Goal: Find specific fact: Find specific page/section

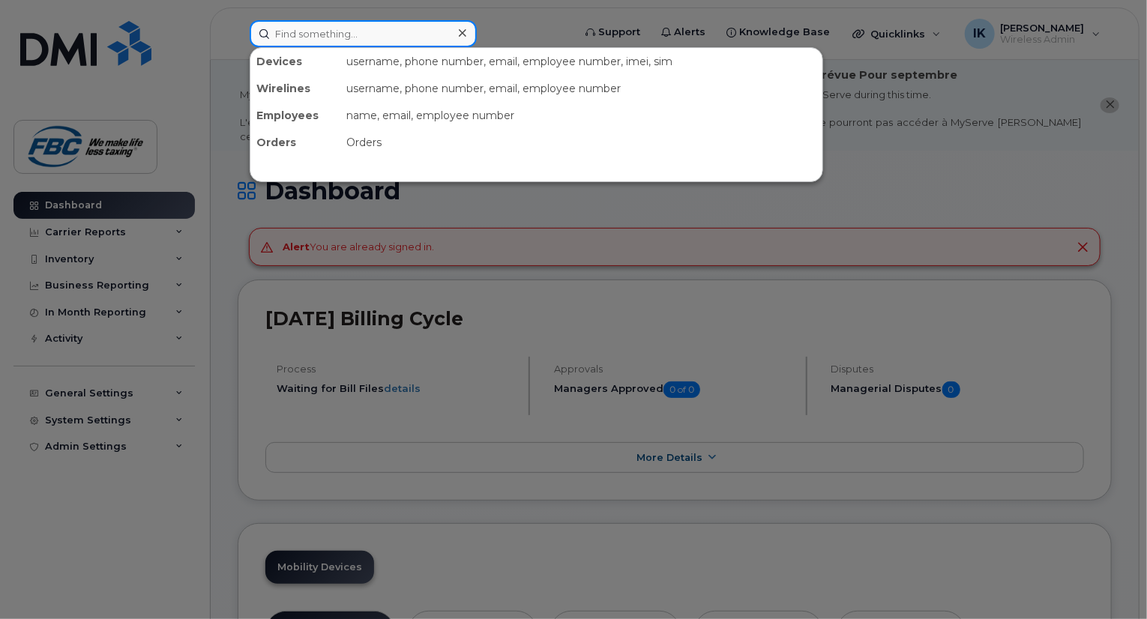
click at [371, 34] on input at bounding box center [363, 33] width 227 height 27
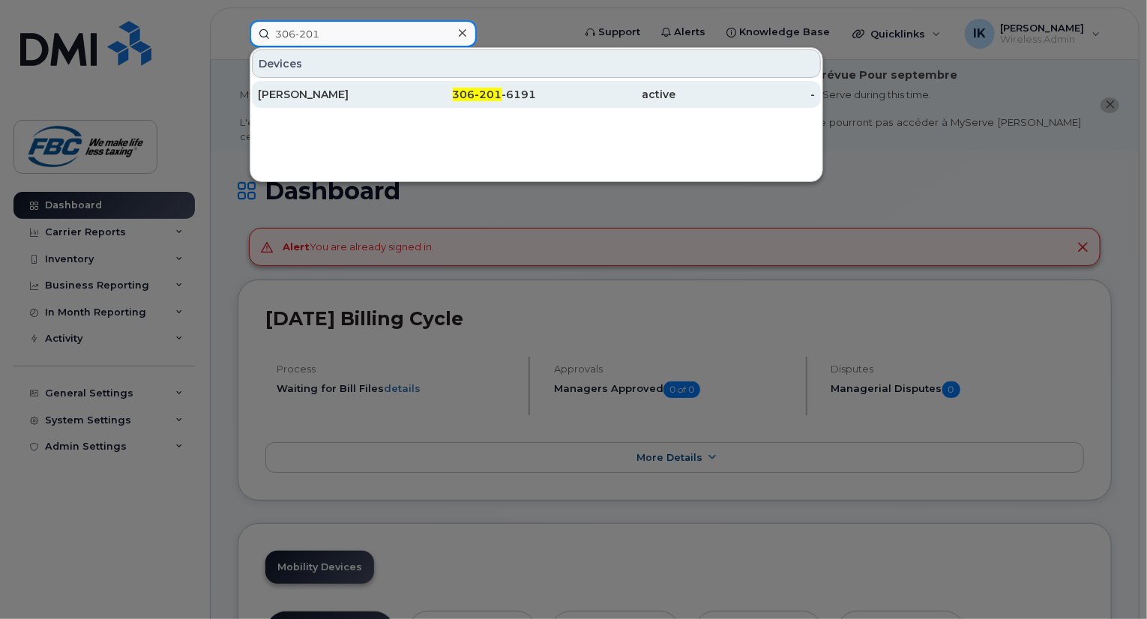
type input "306-201"
click at [337, 91] on div "[PERSON_NAME]" at bounding box center [327, 94] width 139 height 15
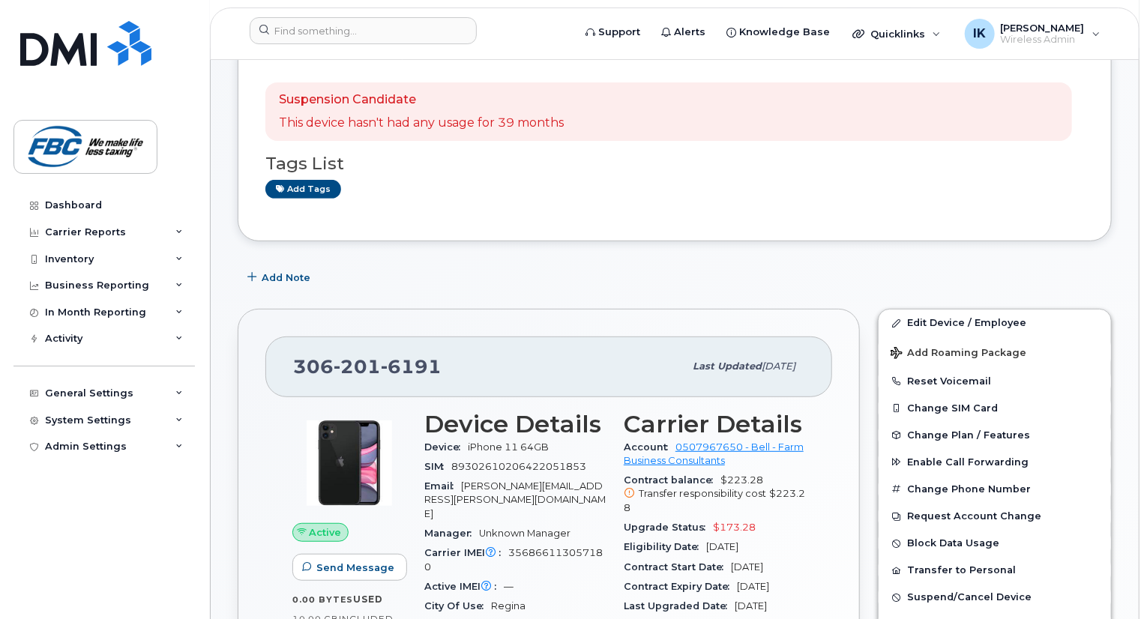
scroll to position [240, 0]
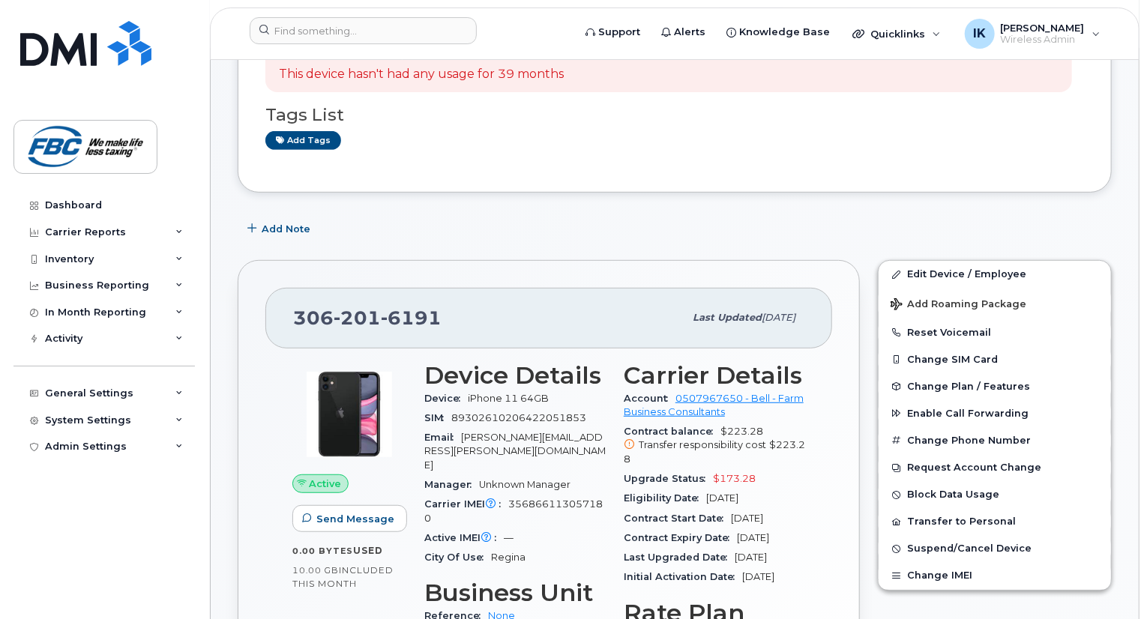
click at [492, 393] on span "iPhone 11 64GB" at bounding box center [508, 398] width 81 height 11
click at [511, 499] on span "356866113057180" at bounding box center [513, 511] width 178 height 25
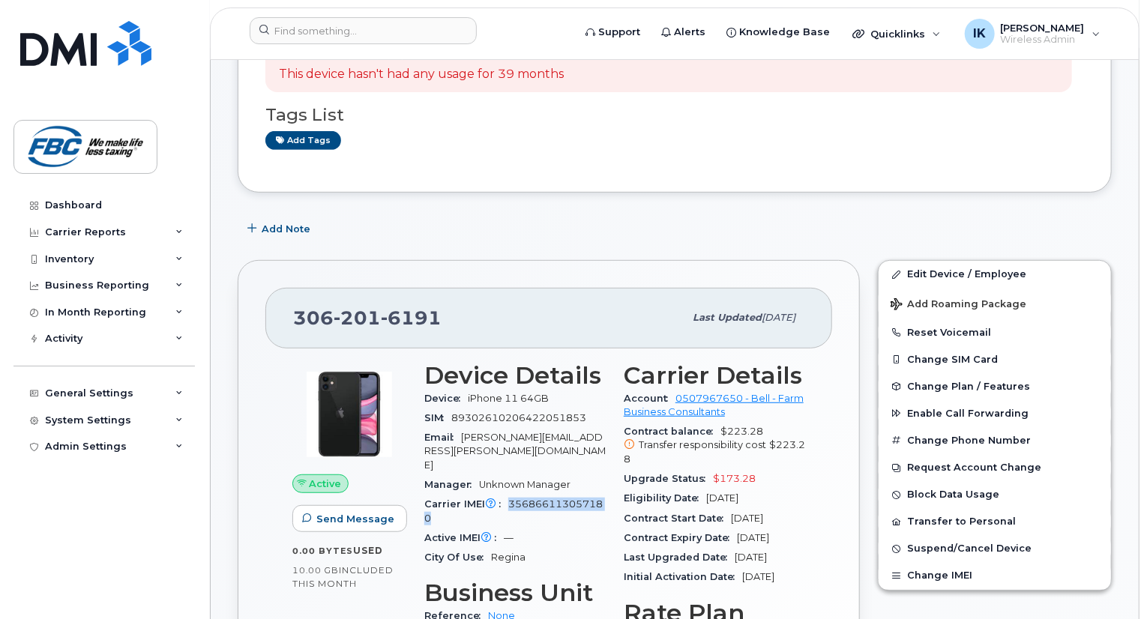
copy span "356866113057180"
click at [476, 393] on span "iPhone 11 64GB" at bounding box center [508, 398] width 81 height 11
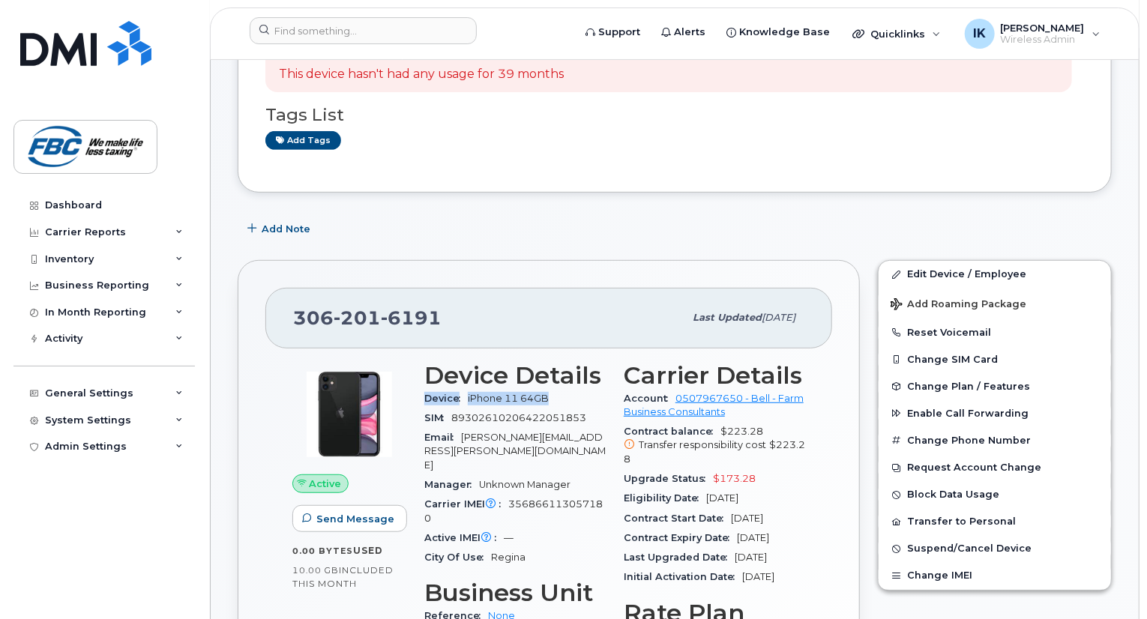
click at [470, 393] on span "iPhone 11 64GB" at bounding box center [508, 398] width 81 height 11
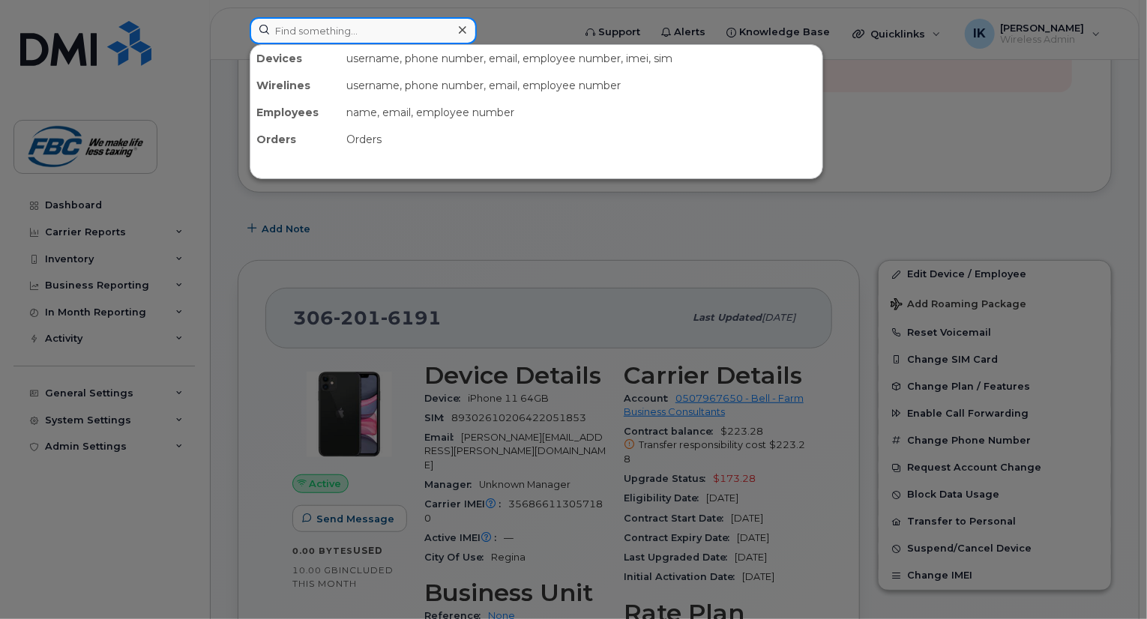
click at [394, 37] on input at bounding box center [363, 30] width 227 height 27
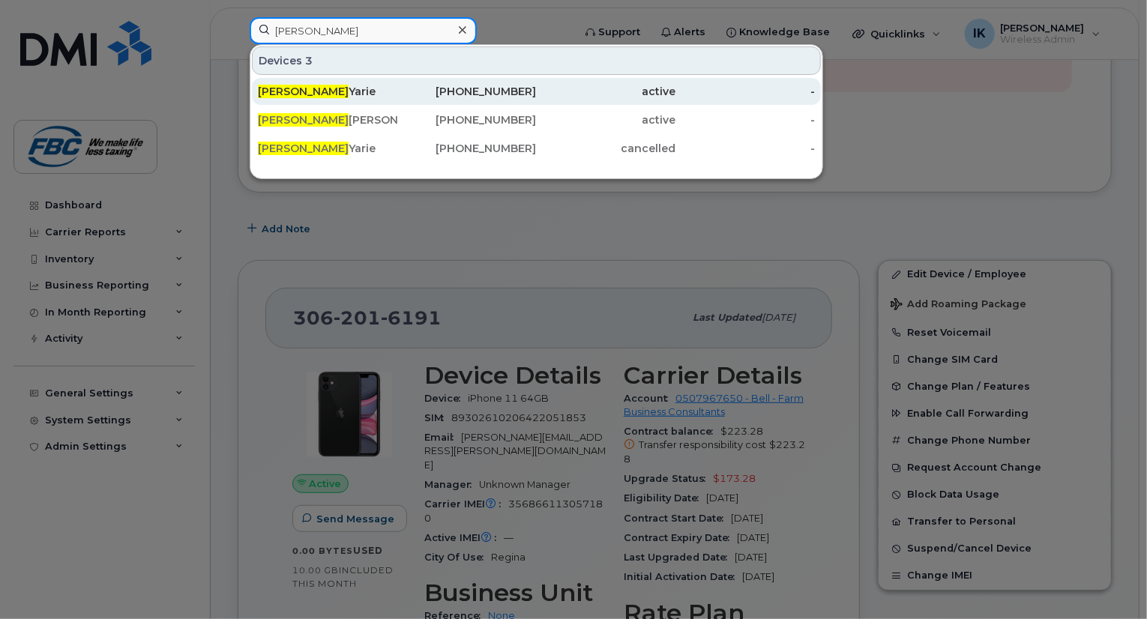
type input "scott"
click at [276, 93] on span "Scott" at bounding box center [303, 91] width 91 height 13
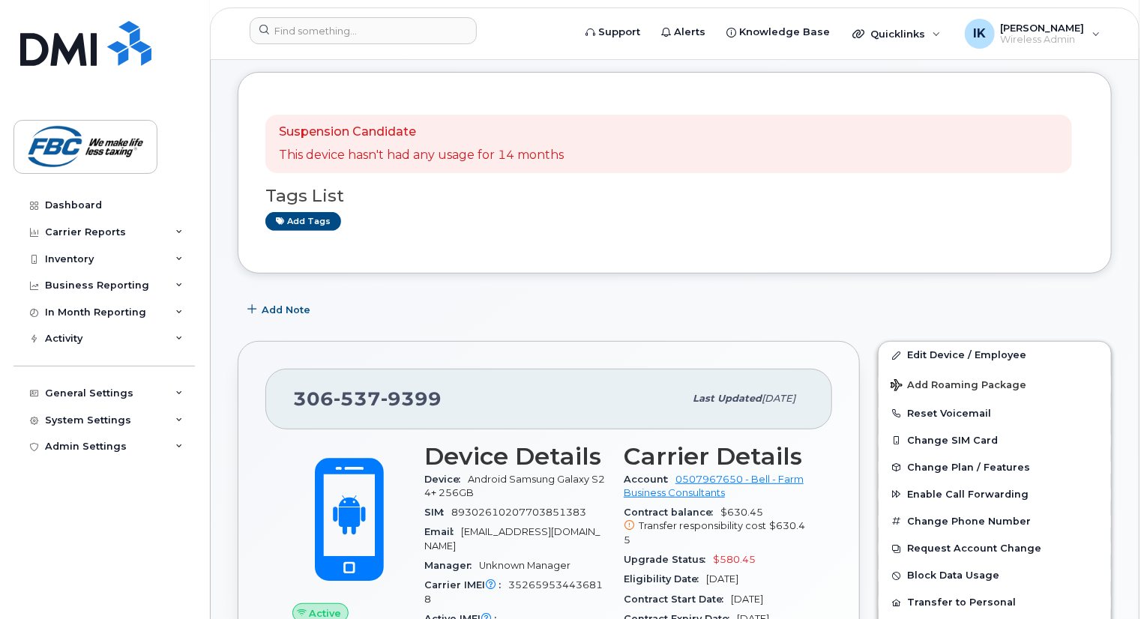
scroll to position [270, 0]
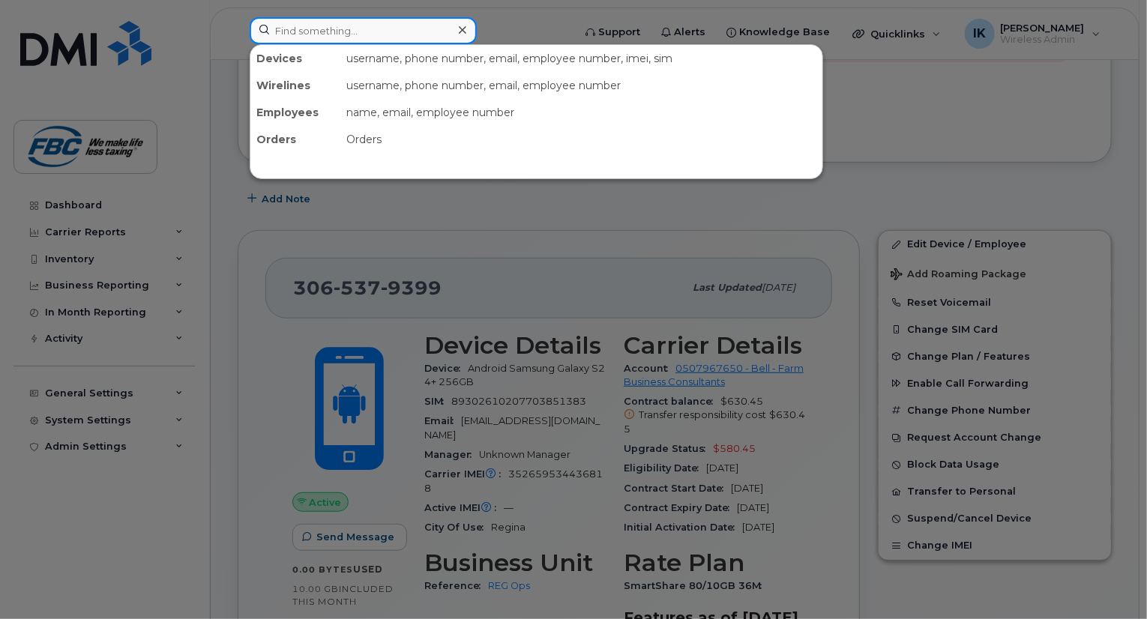
click at [305, 41] on input at bounding box center [363, 30] width 227 height 27
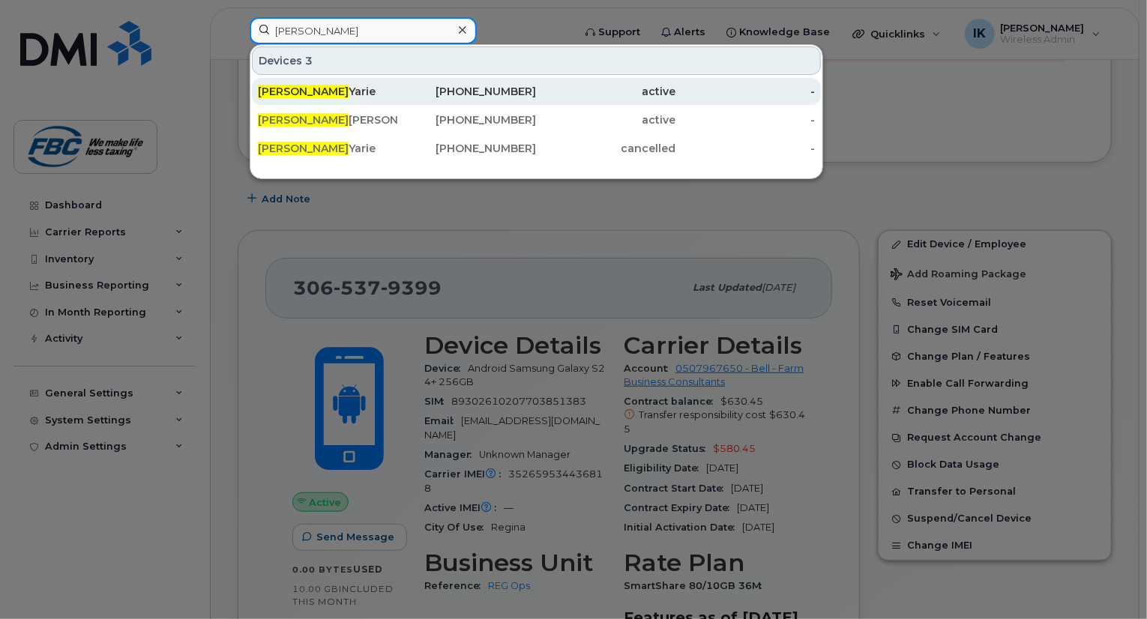
type input "scott"
click at [286, 93] on div "Scott Yarie" at bounding box center [327, 91] width 139 height 15
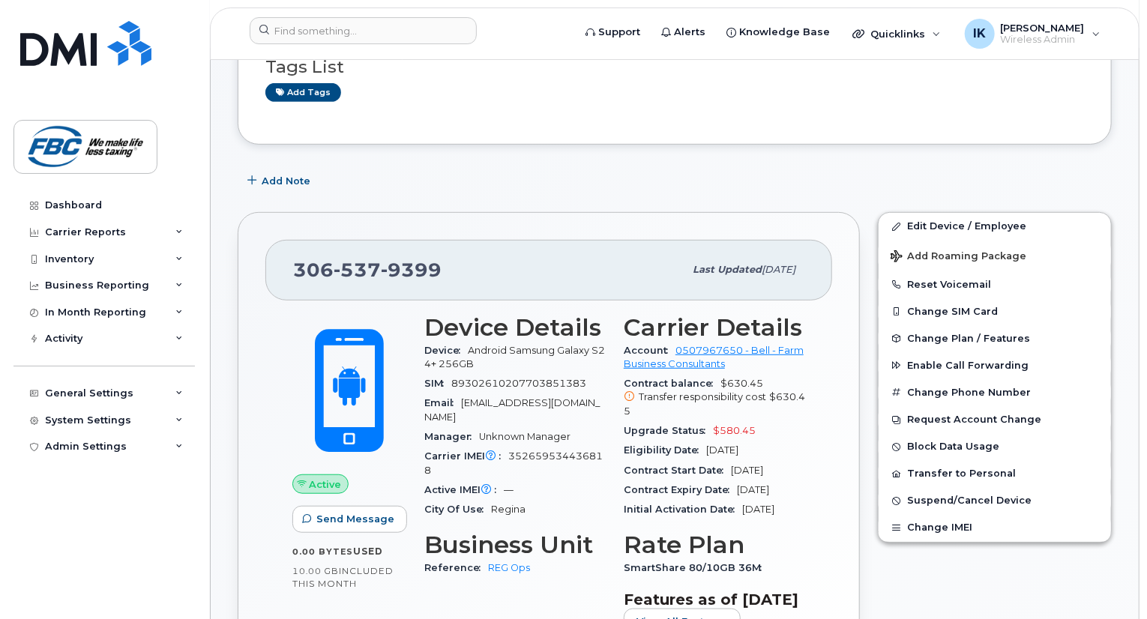
scroll to position [330, 0]
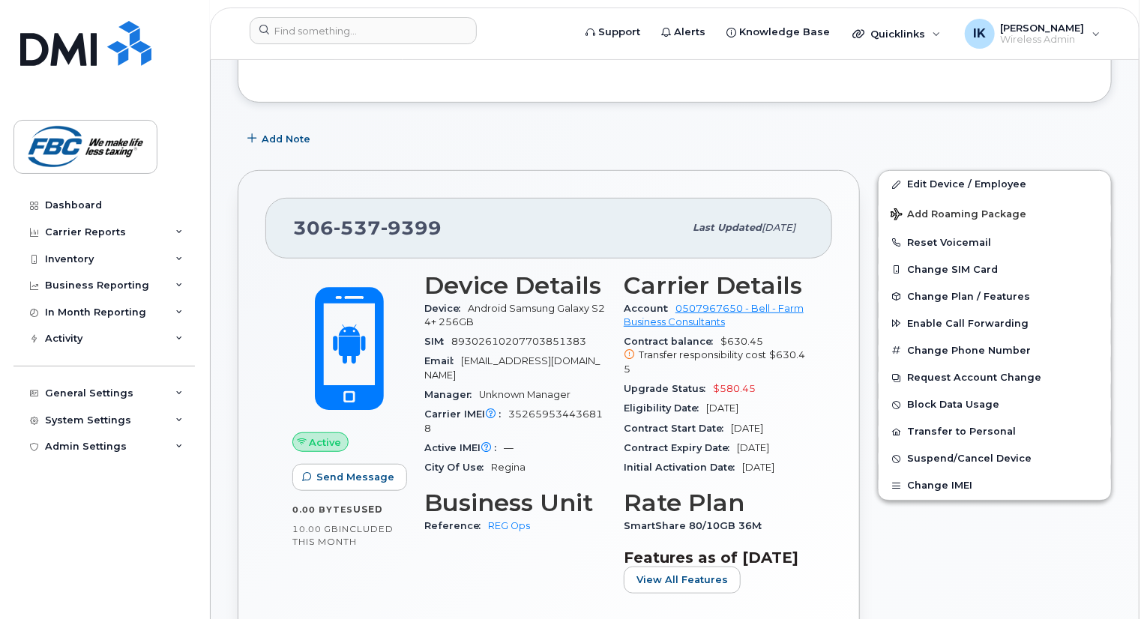
click at [474, 303] on span "Android Samsung Galaxy S24+ 256GB" at bounding box center [514, 315] width 181 height 25
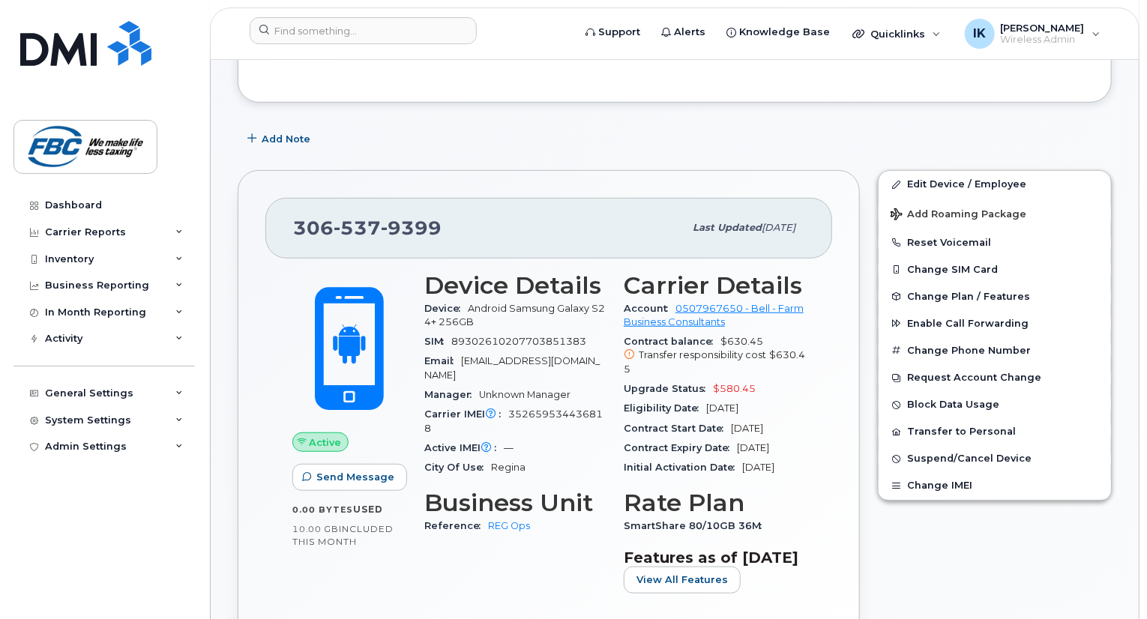
click at [512, 409] on span "352659534436818" at bounding box center [513, 421] width 178 height 25
copy span "352659534436818"
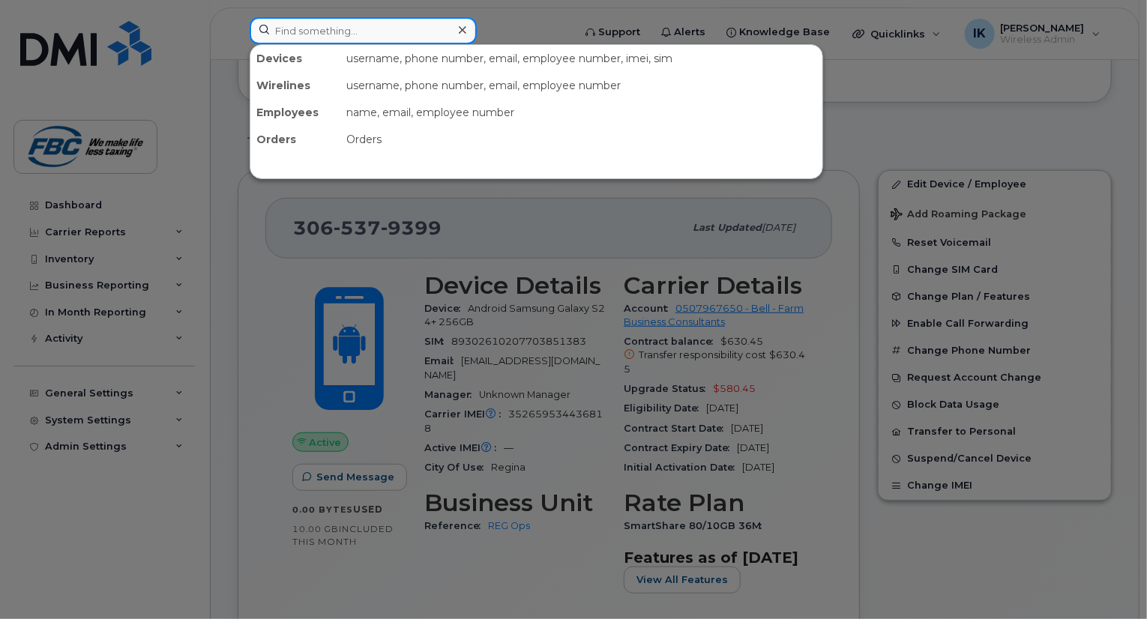
click at [425, 24] on input at bounding box center [363, 30] width 227 height 27
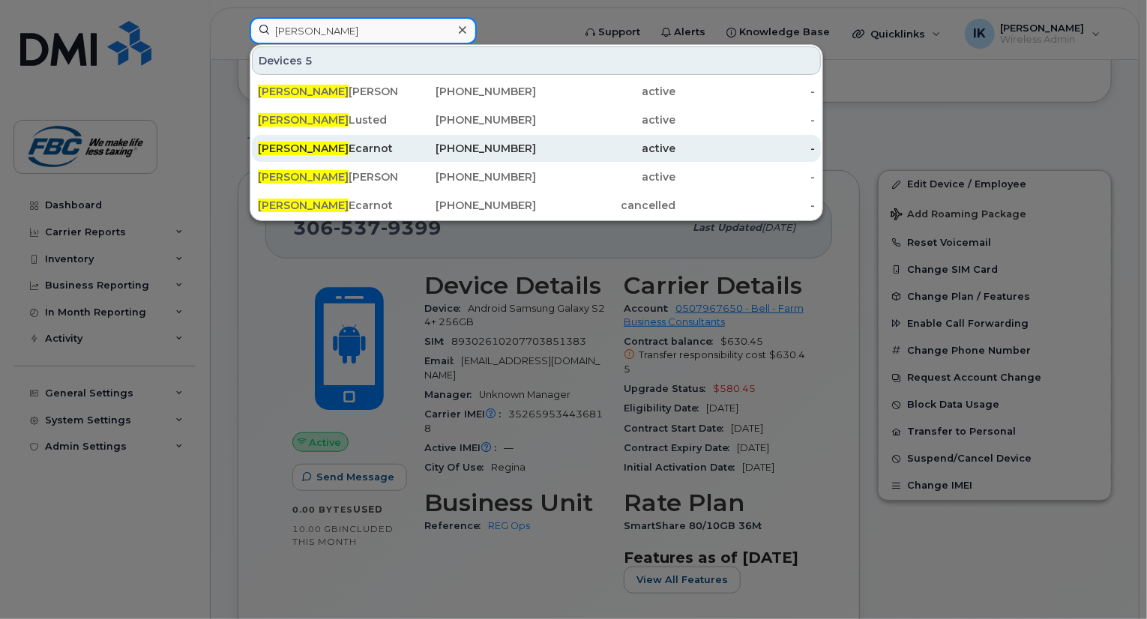
type input "Adam"
click at [323, 152] on div "Adam Ecarnot" at bounding box center [327, 148] width 139 height 15
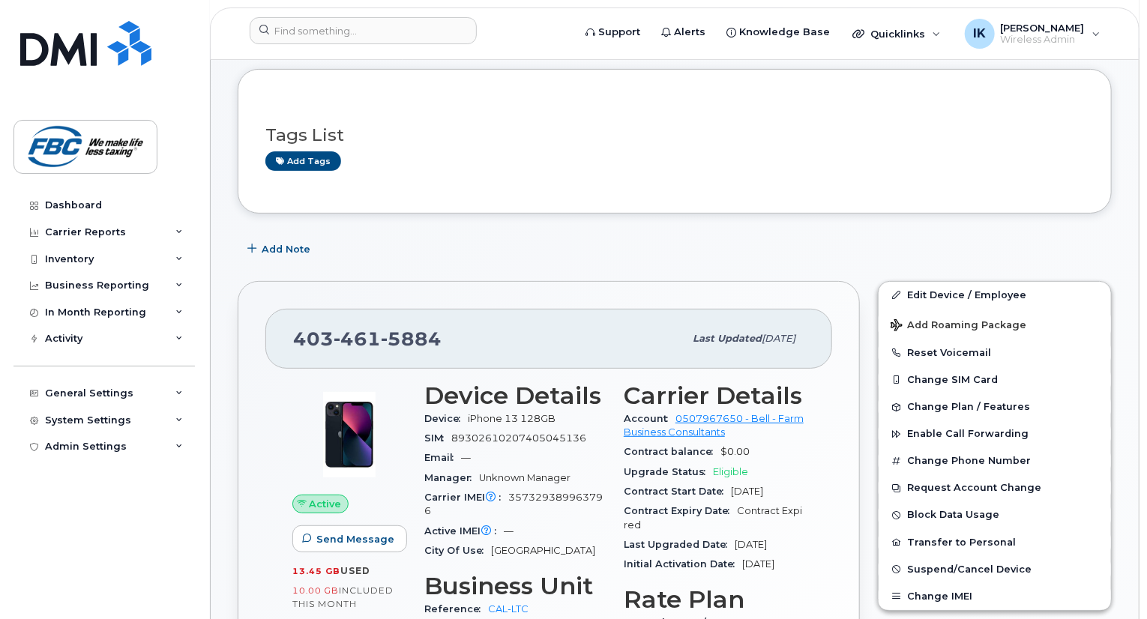
scroll to position [210, 0]
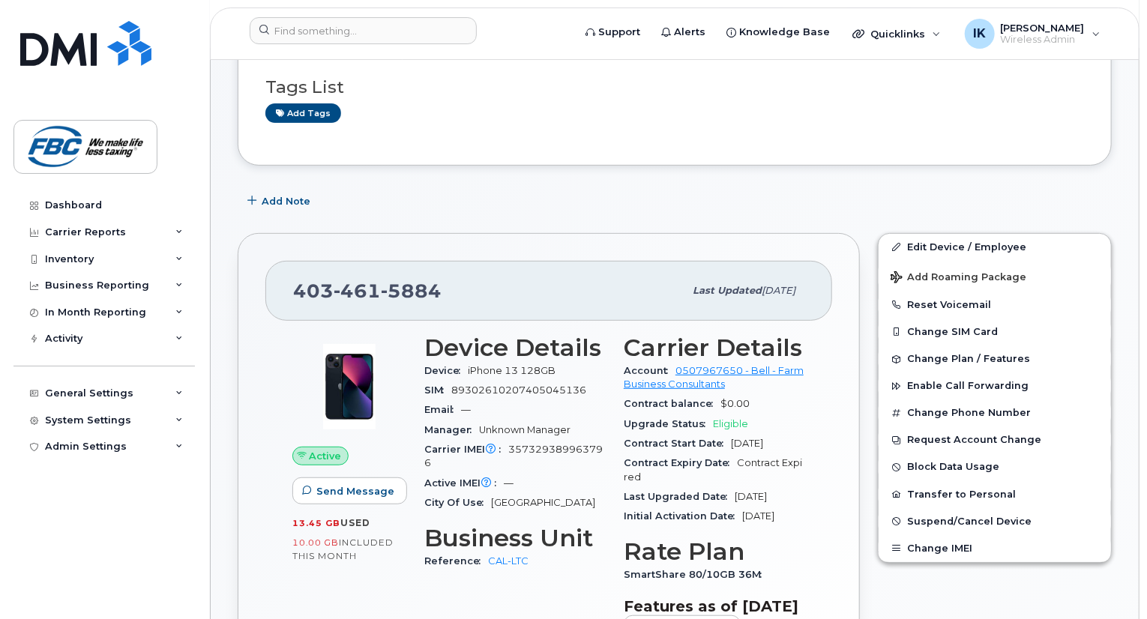
click at [506, 444] on span "Carrier IMEI Carrier IMEI is reported during the last billing cycle or change o…" at bounding box center [466, 449] width 84 height 11
click at [508, 444] on span "357329389963796" at bounding box center [513, 456] width 178 height 25
copy span "357329389963796"
click at [478, 365] on span "iPhone 13 128GB" at bounding box center [512, 370] width 88 height 11
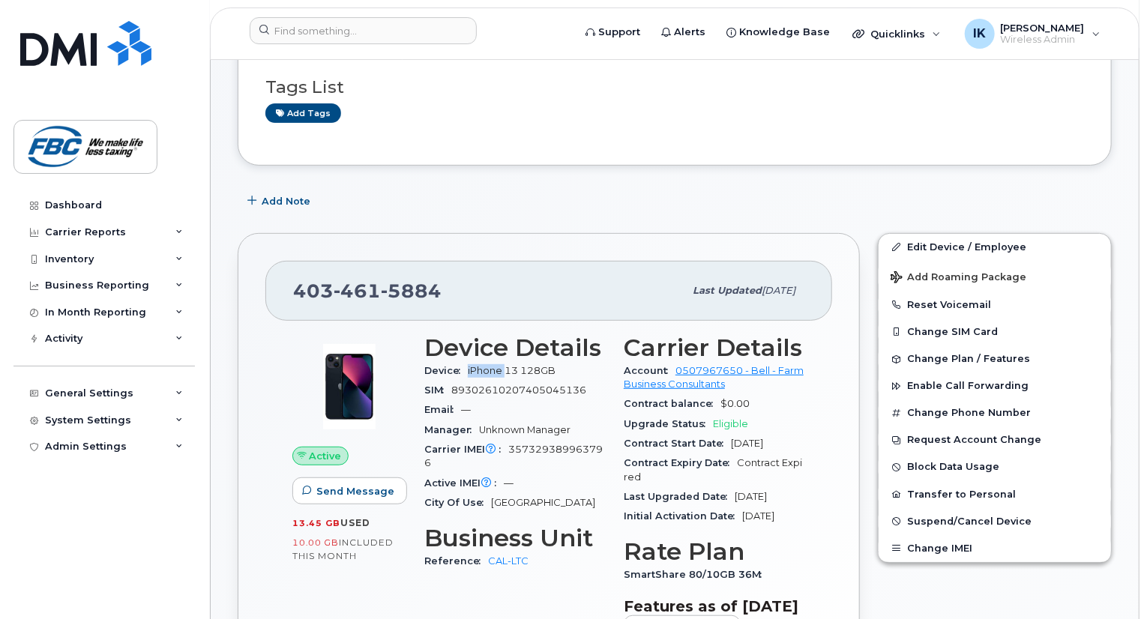
click at [478, 365] on span "iPhone 13 128GB" at bounding box center [512, 370] width 88 height 11
copy span "iPhone 13 128GB"
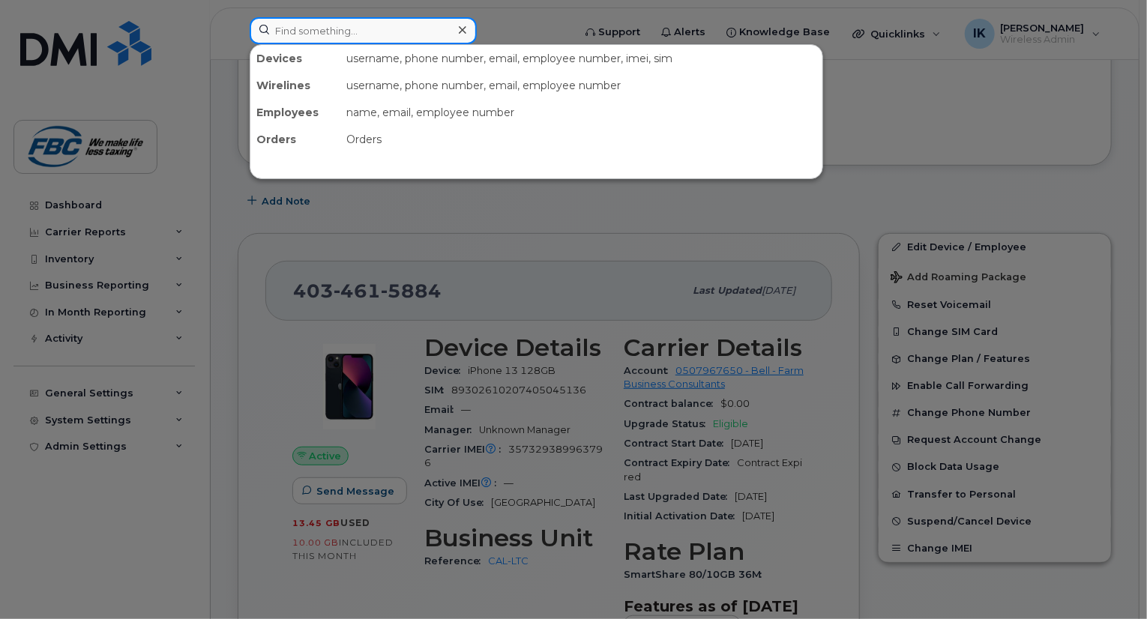
click at [426, 28] on input at bounding box center [363, 30] width 227 height 27
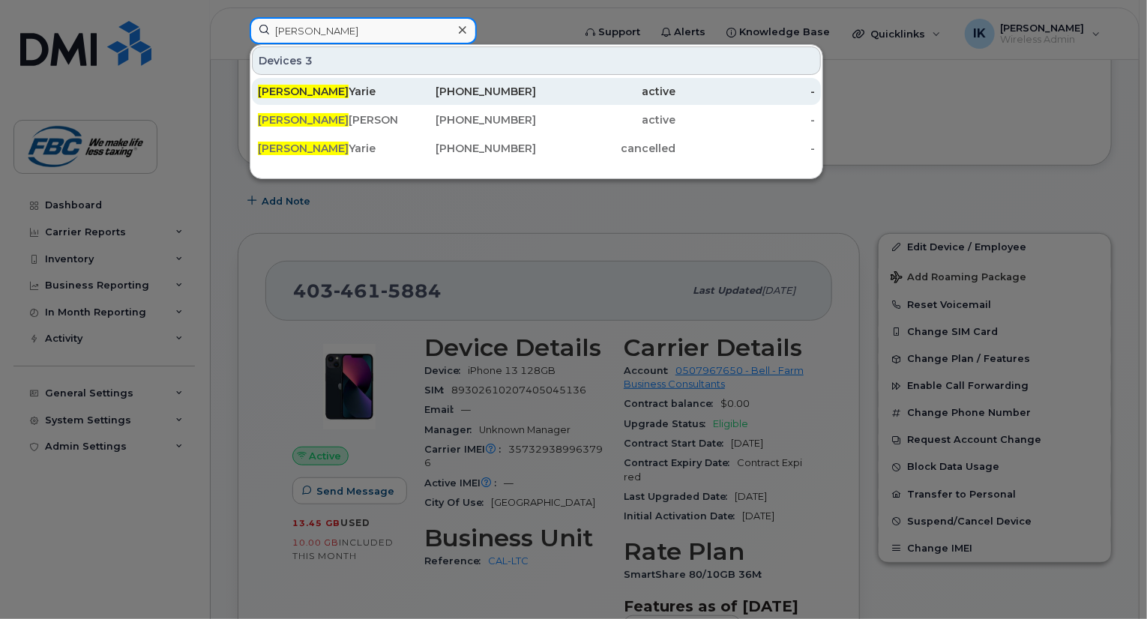
type input "scott"
click at [310, 97] on div "Scott Yarie" at bounding box center [327, 91] width 139 height 15
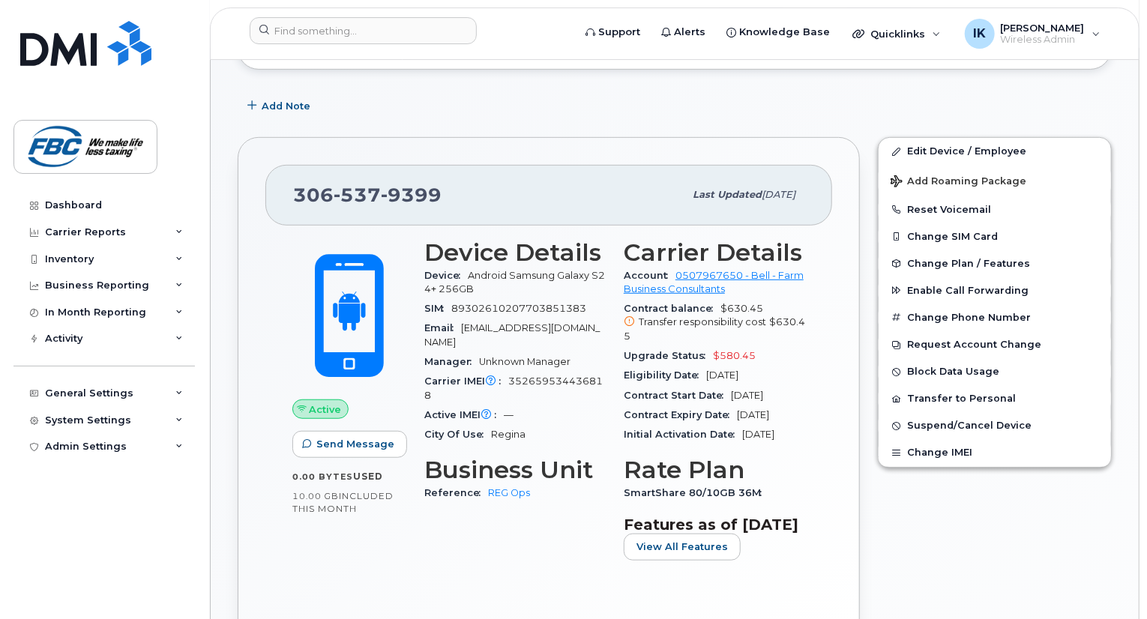
scroll to position [420, 0]
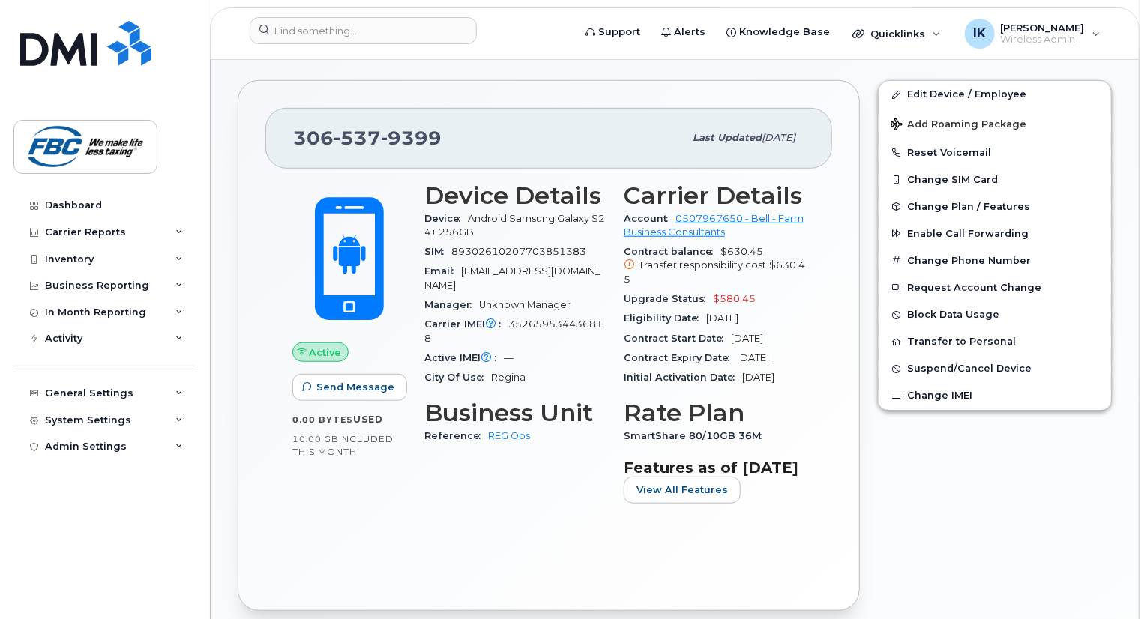
click at [511, 319] on span "352659534436818" at bounding box center [513, 331] width 178 height 25
copy span "352659534436818"
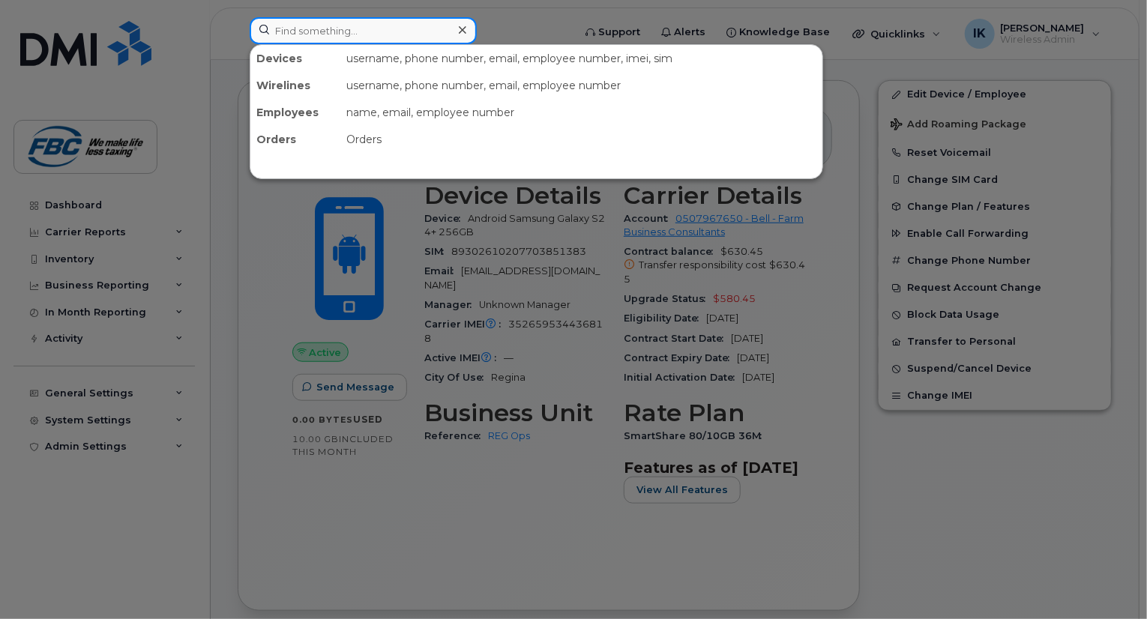
click at [393, 34] on input at bounding box center [363, 30] width 227 height 27
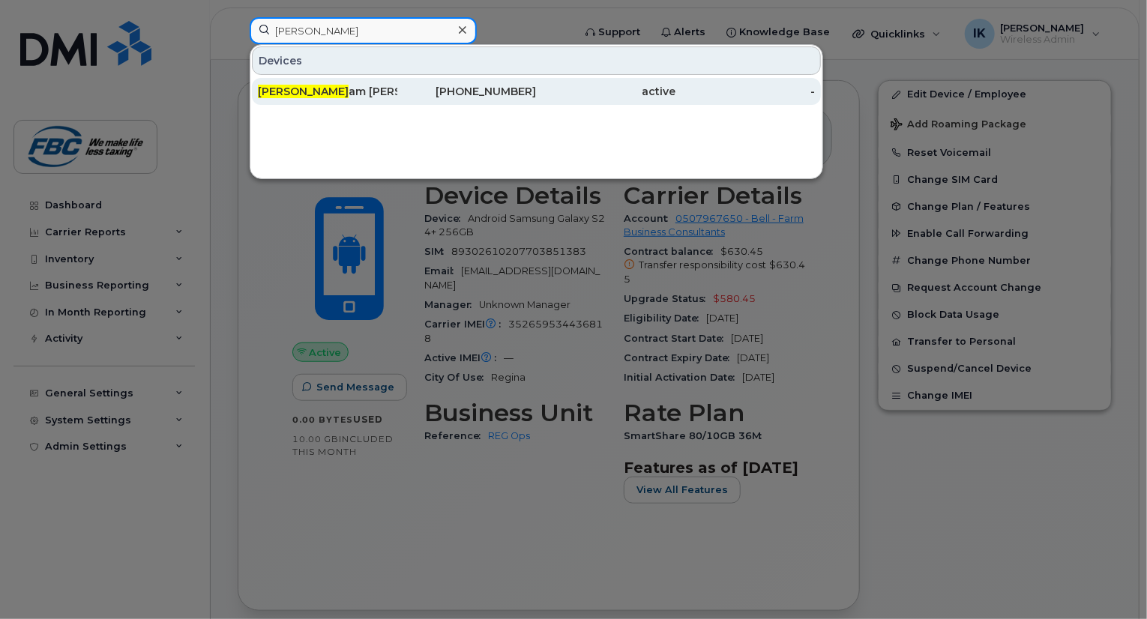
type input "willi"
click at [323, 82] on div "Willi am Archibald" at bounding box center [327, 91] width 139 height 27
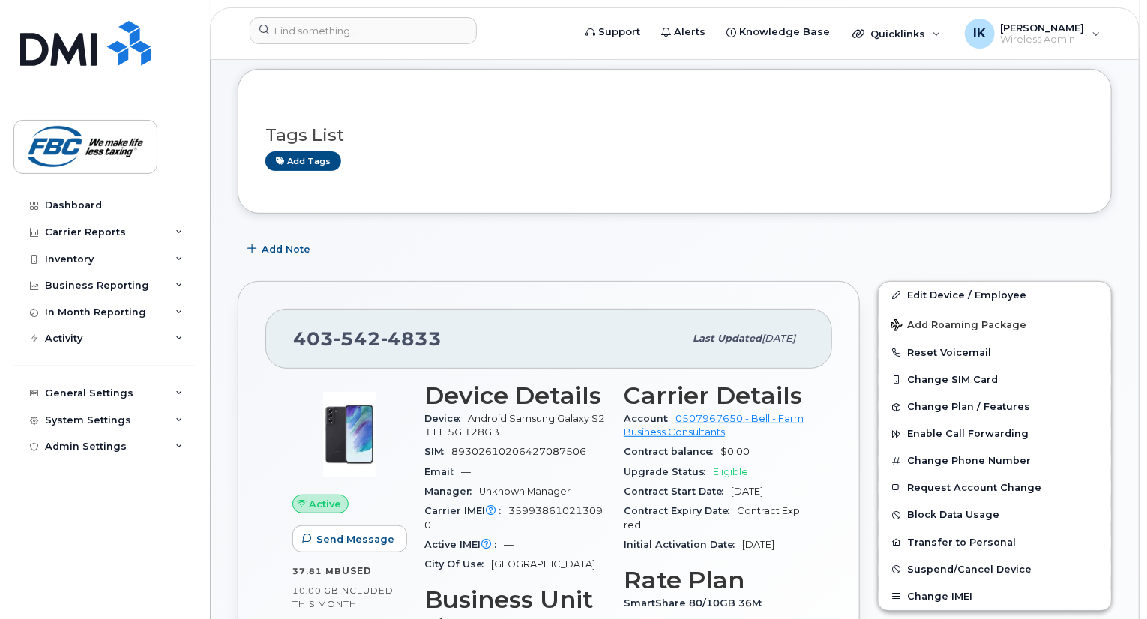
scroll to position [330, 0]
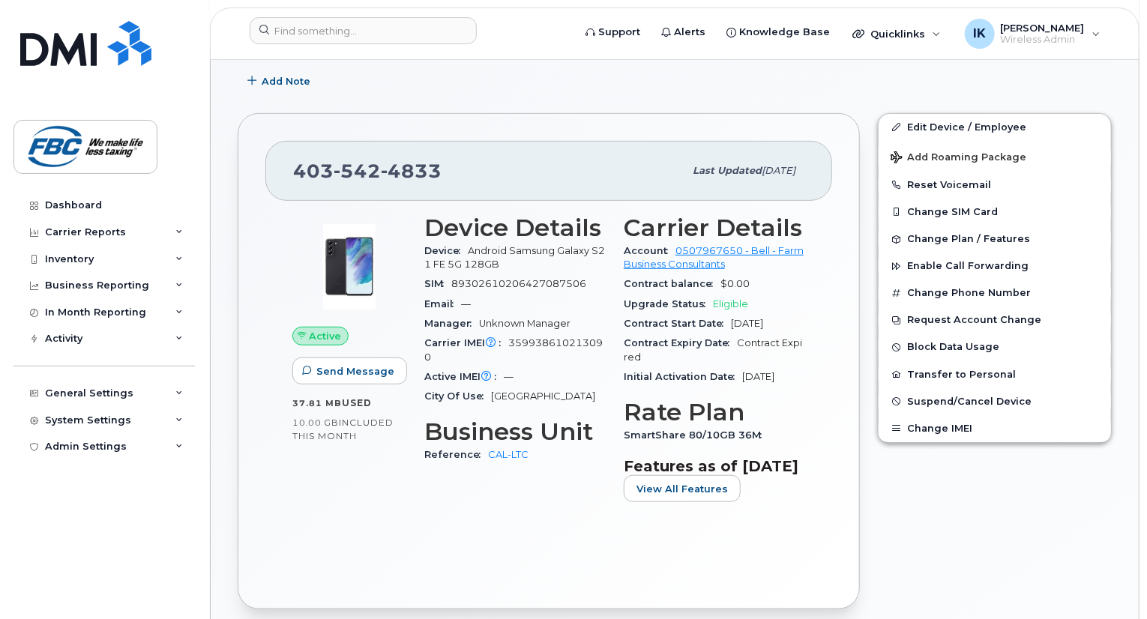
click at [475, 245] on span "Android Samsung Galaxy S21 FE 5G 128GB" at bounding box center [514, 257] width 181 height 25
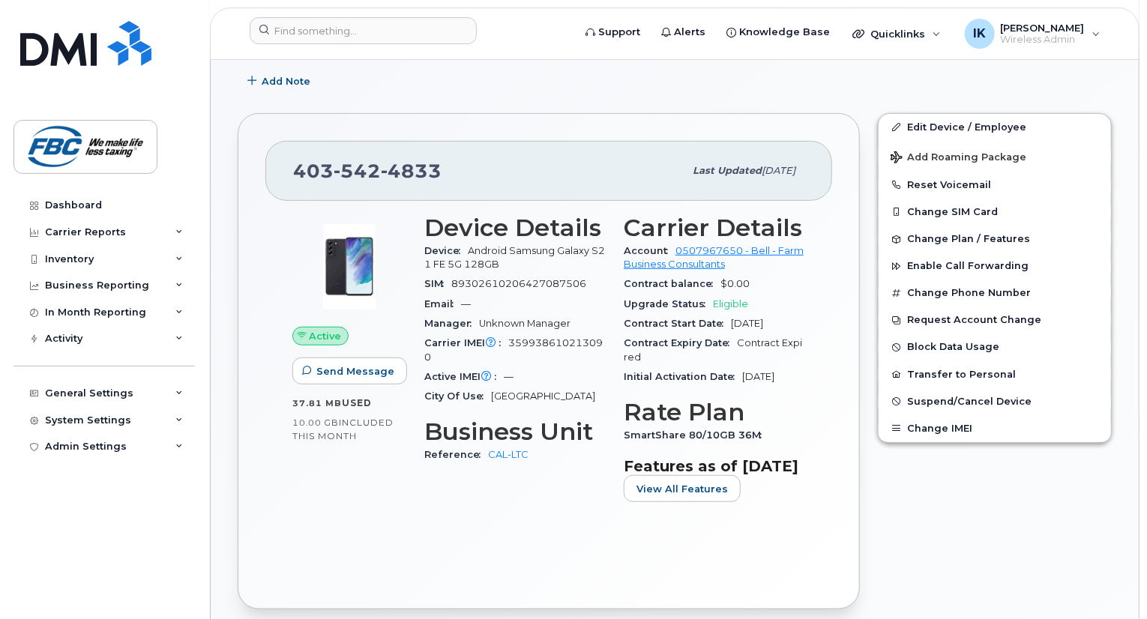
click at [510, 334] on div "Carrier IMEI Carrier IMEI is reported during the last billing cycle or change o…" at bounding box center [514, 351] width 181 height 34
click at [510, 337] on span "359938610213090" at bounding box center [513, 349] width 178 height 25
copy span "359938610213090"
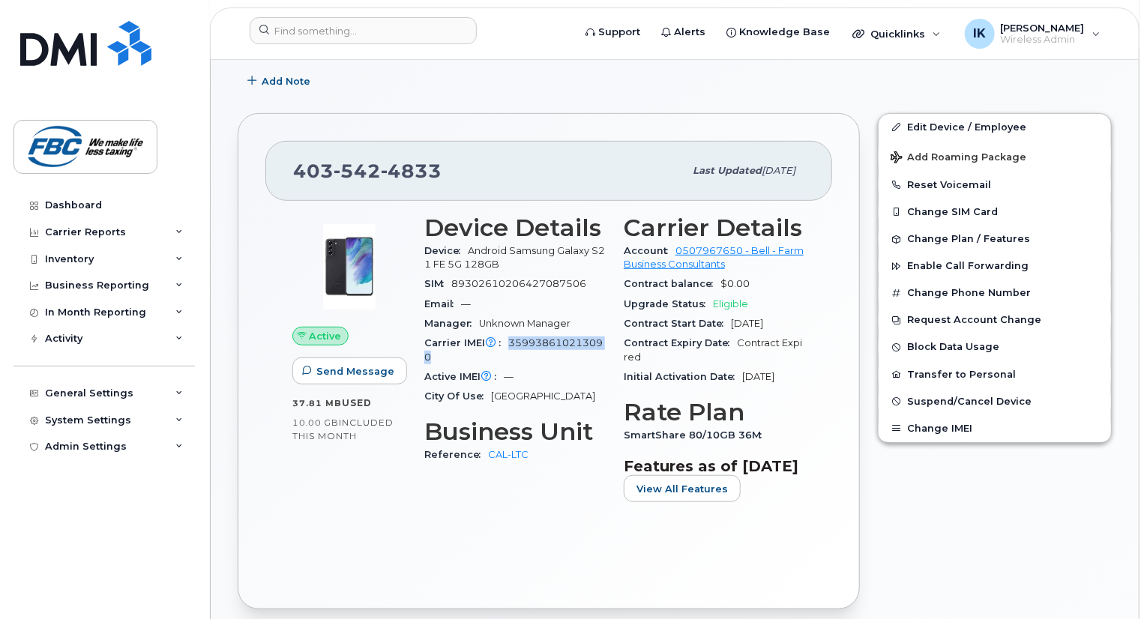
copy span "359938610213090"
click at [426, 21] on input at bounding box center [363, 30] width 227 height 27
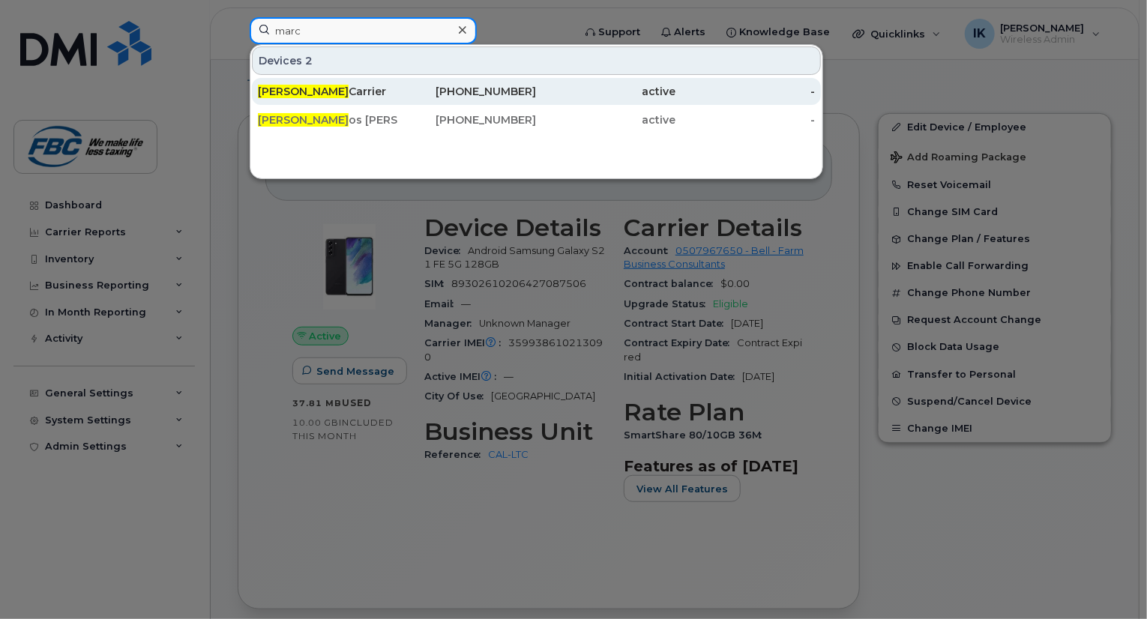
type input "marc"
click at [283, 93] on span "Marc" at bounding box center [303, 91] width 91 height 13
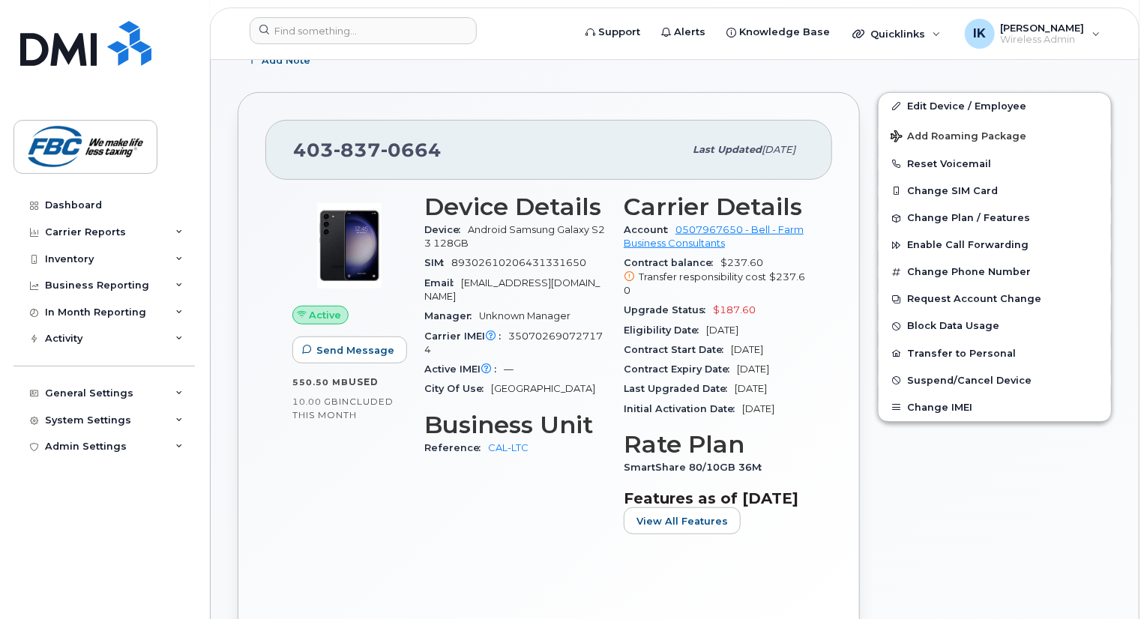
scroll to position [390, 0]
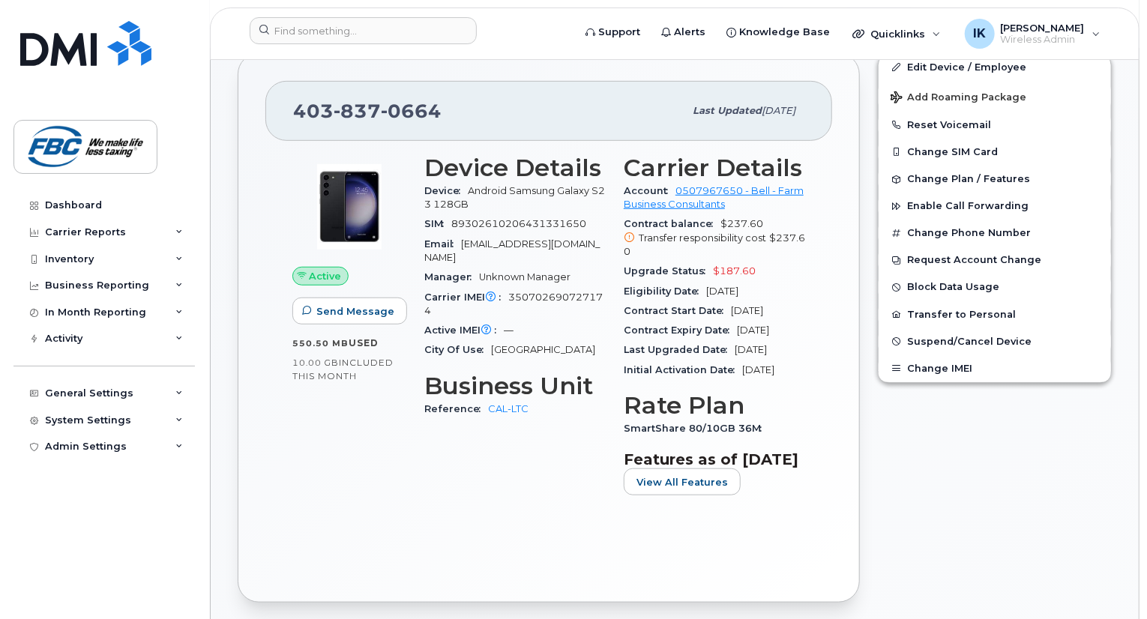
click at [481, 185] on span "Android Samsung Galaxy S23 128GB" at bounding box center [514, 197] width 181 height 25
copy span "Android Samsung Galaxy S23 128GB"
click at [513, 292] on span "350702690727174" at bounding box center [513, 304] width 178 height 25
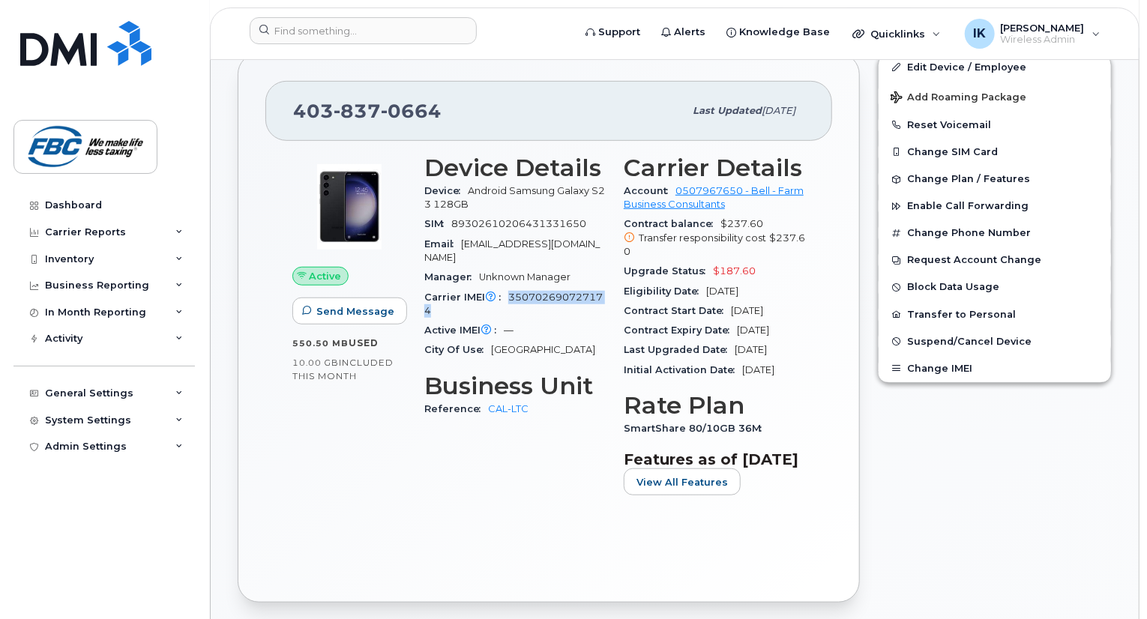
click at [513, 292] on span "350702690727174" at bounding box center [513, 304] width 178 height 25
copy span "350702690727174"
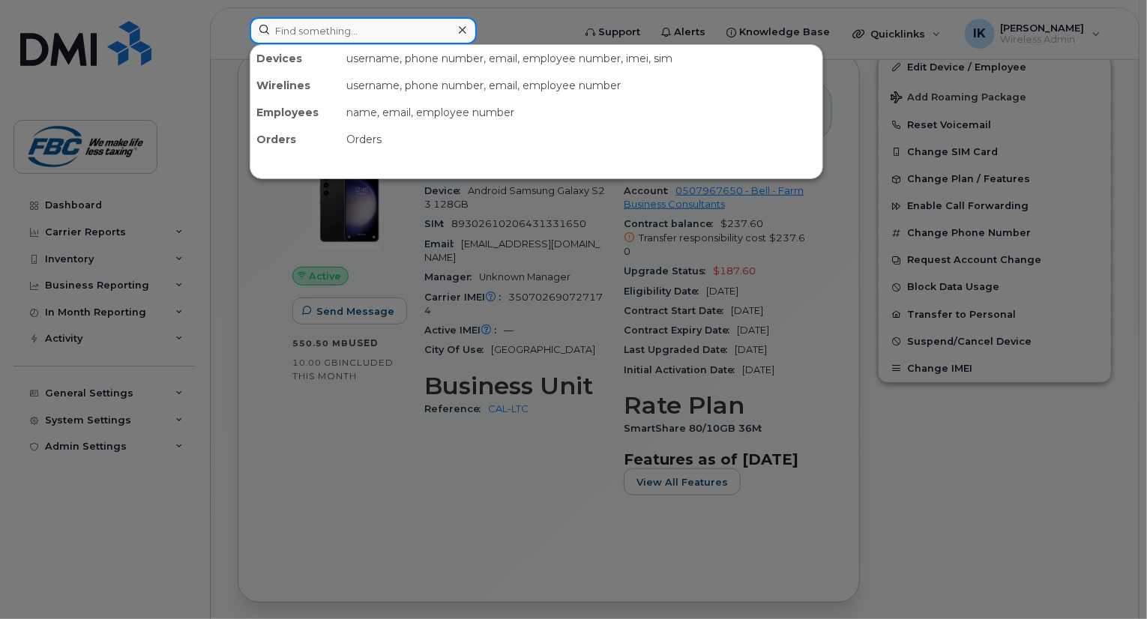
click at [439, 31] on input at bounding box center [363, 30] width 227 height 27
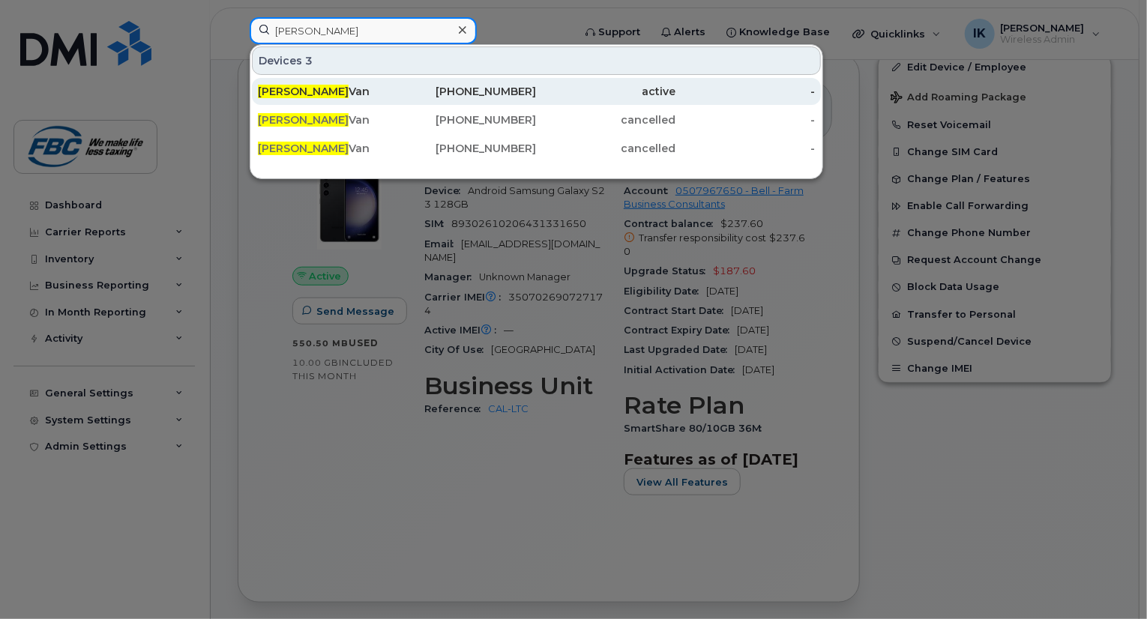
type input "Spencer"
click at [304, 88] on div "Spencer Van" at bounding box center [327, 91] width 139 height 15
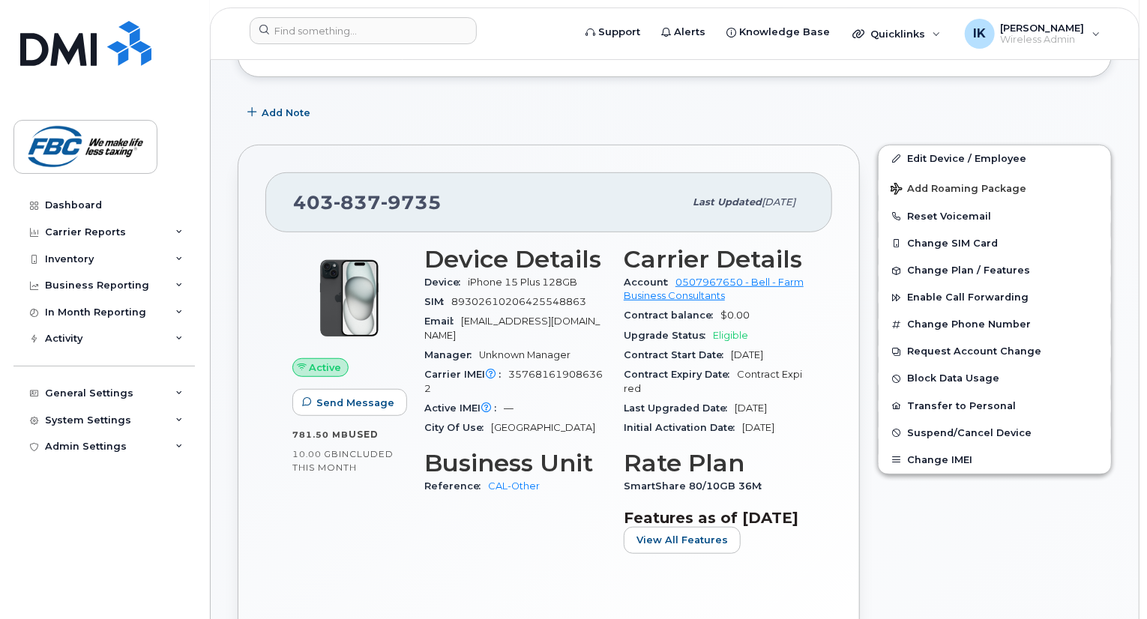
scroll to position [300, 0]
click at [514, 367] on span "357681619086362" at bounding box center [513, 379] width 178 height 25
copy span "357681619086362"
click at [471, 271] on div "Device iPhone 15 Plus 128GB" at bounding box center [514, 280] width 181 height 19
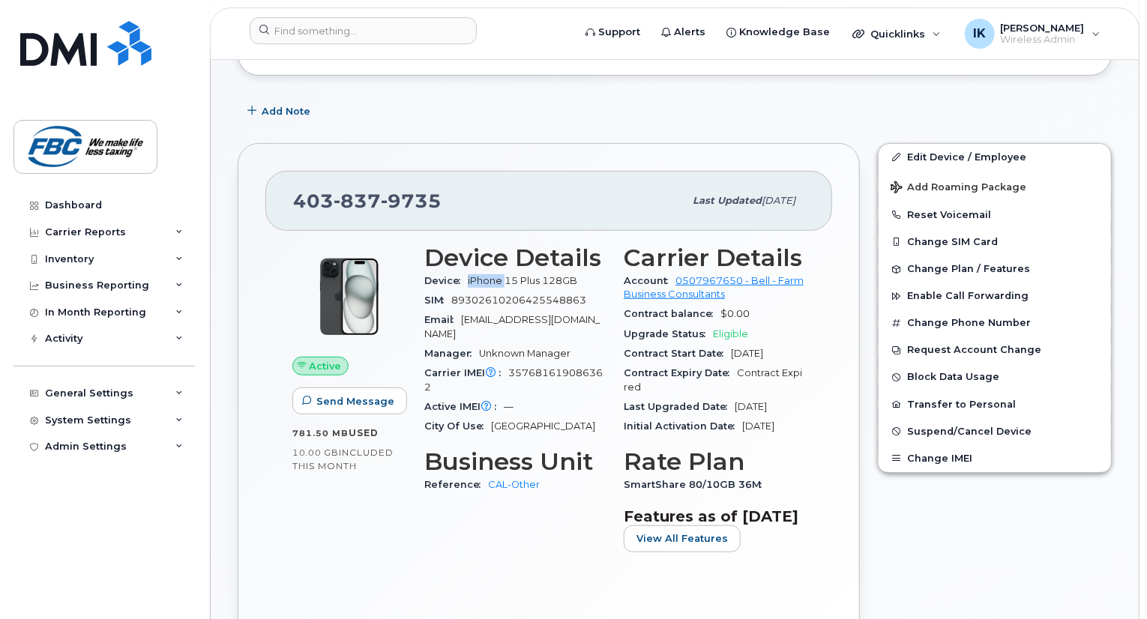
click at [471, 271] on div "Device iPhone 15 Plus 128GB" at bounding box center [514, 280] width 181 height 19
click at [474, 275] on span "iPhone 15 Plus 128GB" at bounding box center [522, 280] width 109 height 11
